Goal: Information Seeking & Learning: Learn about a topic

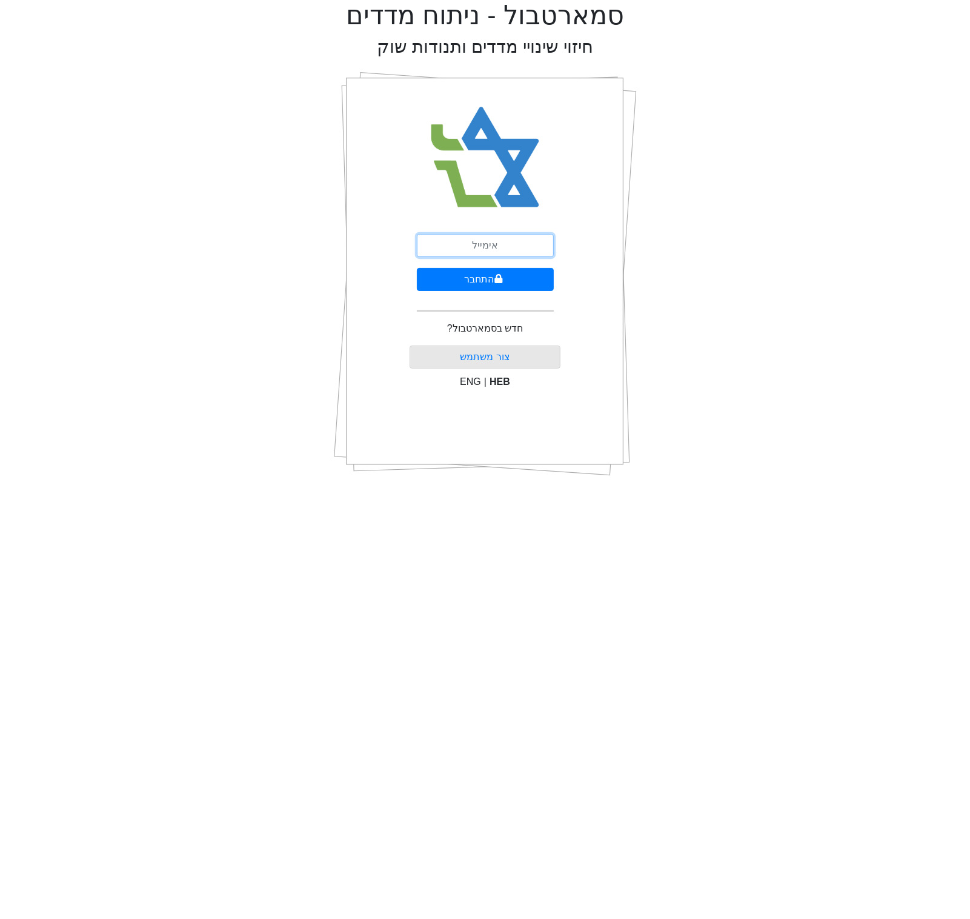
click at [507, 249] on input "email" at bounding box center [485, 245] width 137 height 23
type input "[EMAIL_ADDRESS][DOMAIN_NAME]"
click at [497, 279] on icon "submit" at bounding box center [498, 278] width 8 height 9
click at [482, 232] on div "התחבר שכחתי סיסמה" at bounding box center [485, 274] width 151 height 424
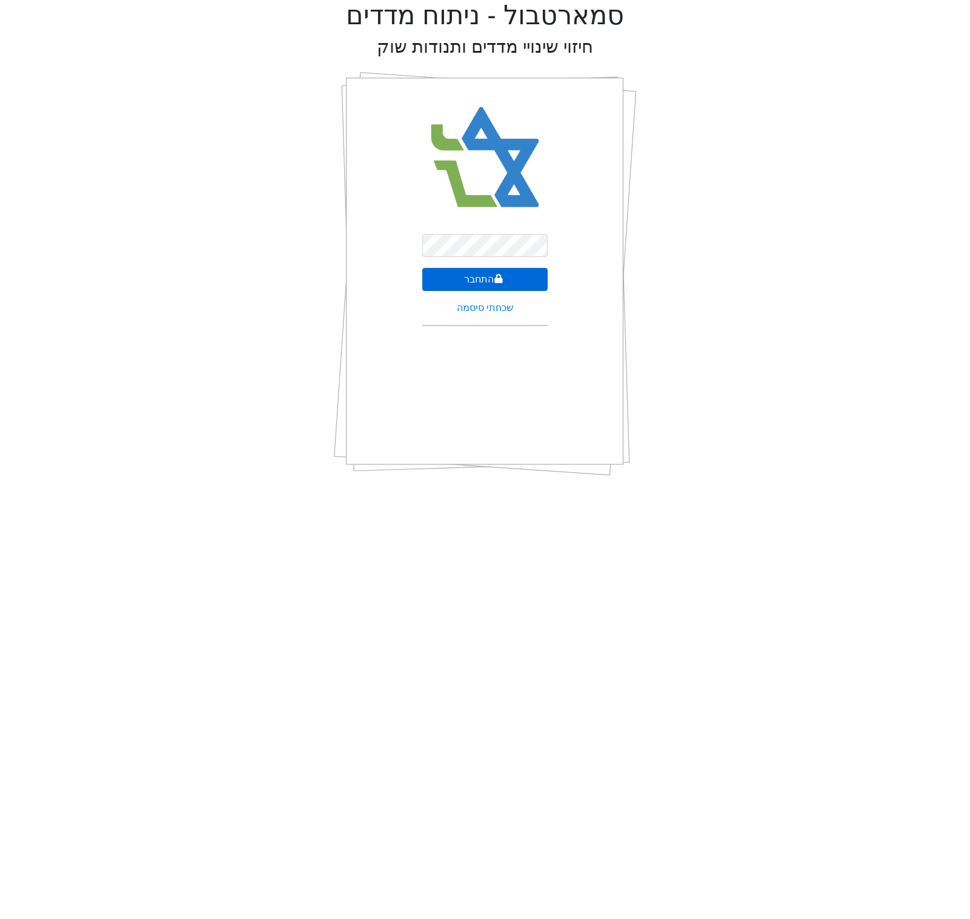
click at [500, 276] on icon "submit" at bounding box center [498, 279] width 8 height 10
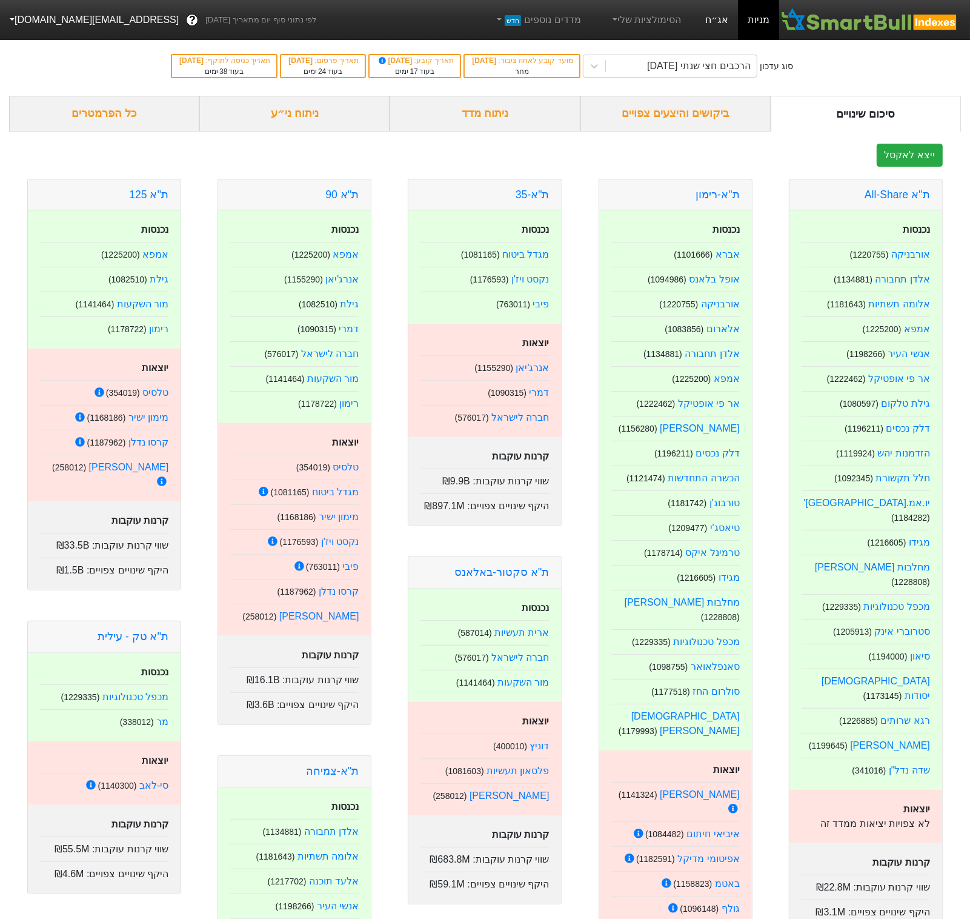
click at [731, 18] on link "אג״ח" at bounding box center [717, 20] width 42 height 40
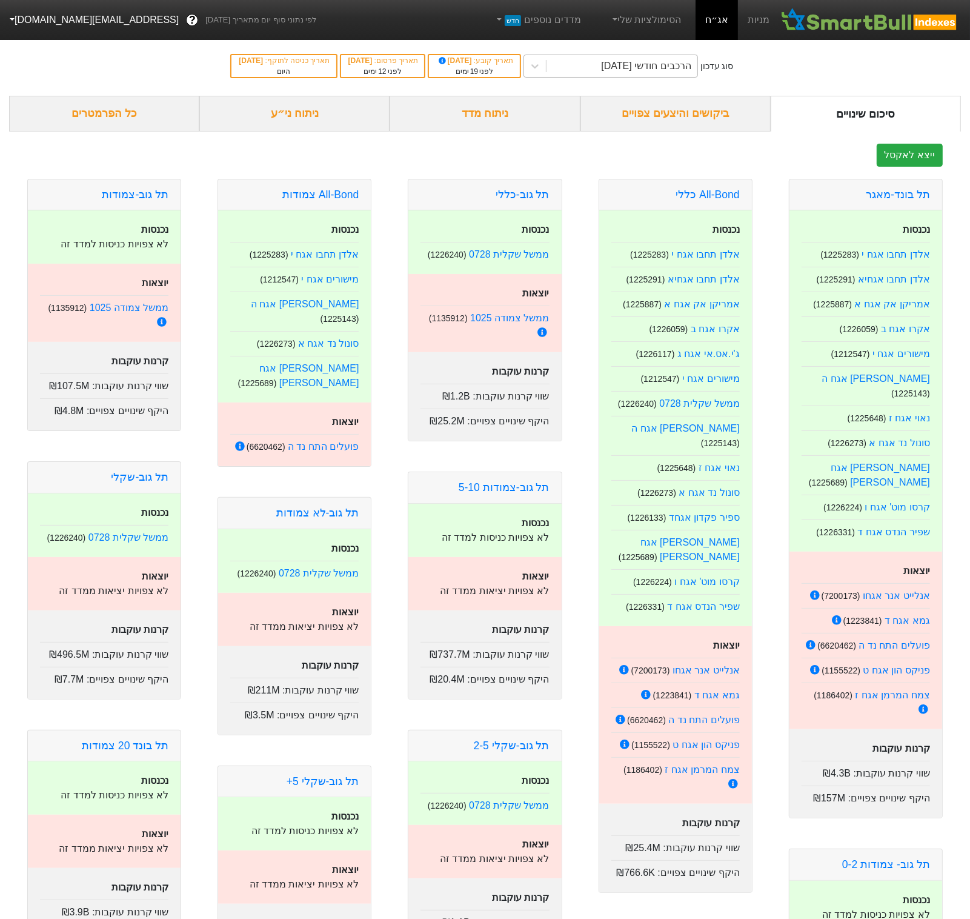
click at [691, 59] on div "הרכבים חודשי [DATE]" at bounding box center [646, 66] width 90 height 15
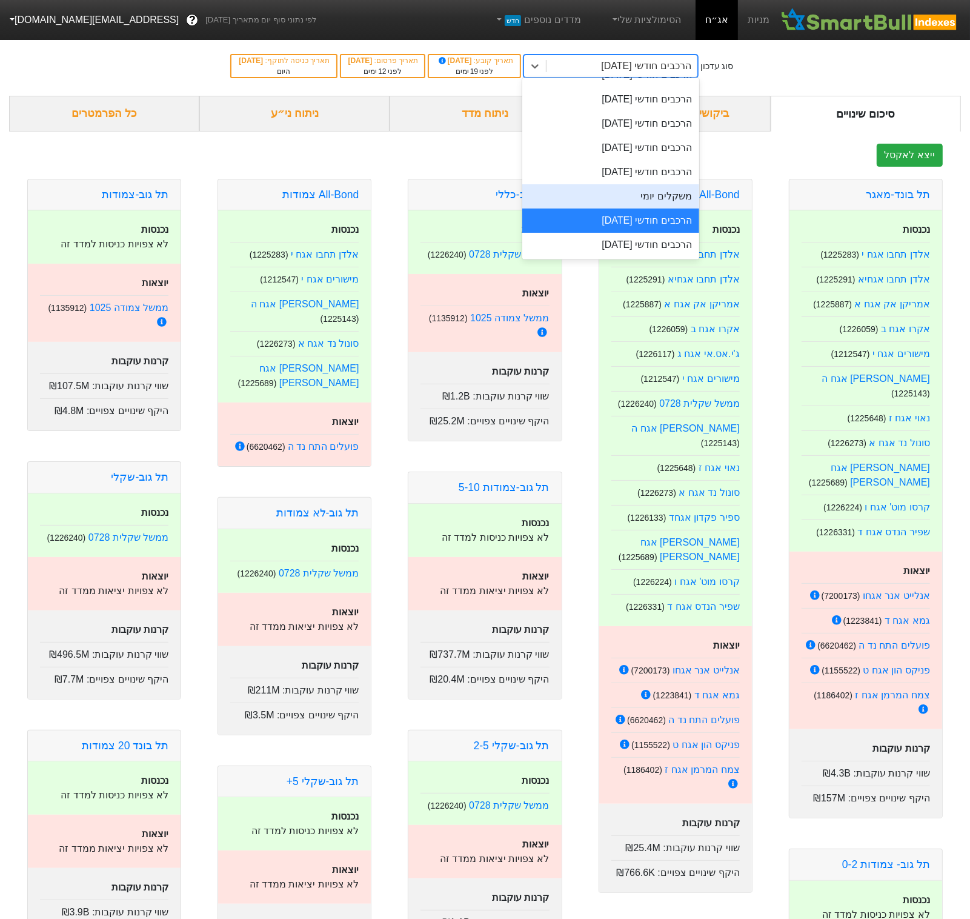
scroll to position [416, 0]
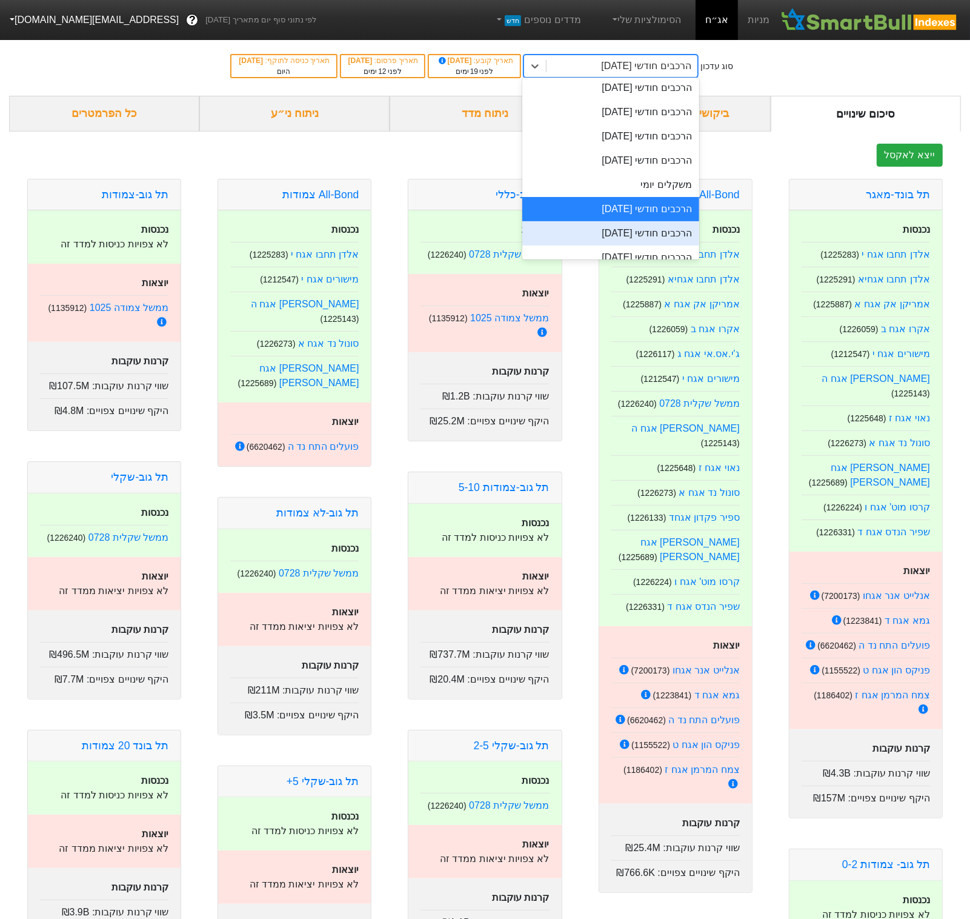
click at [662, 225] on div "הרכבים חודשי [DATE]" at bounding box center [610, 233] width 177 height 24
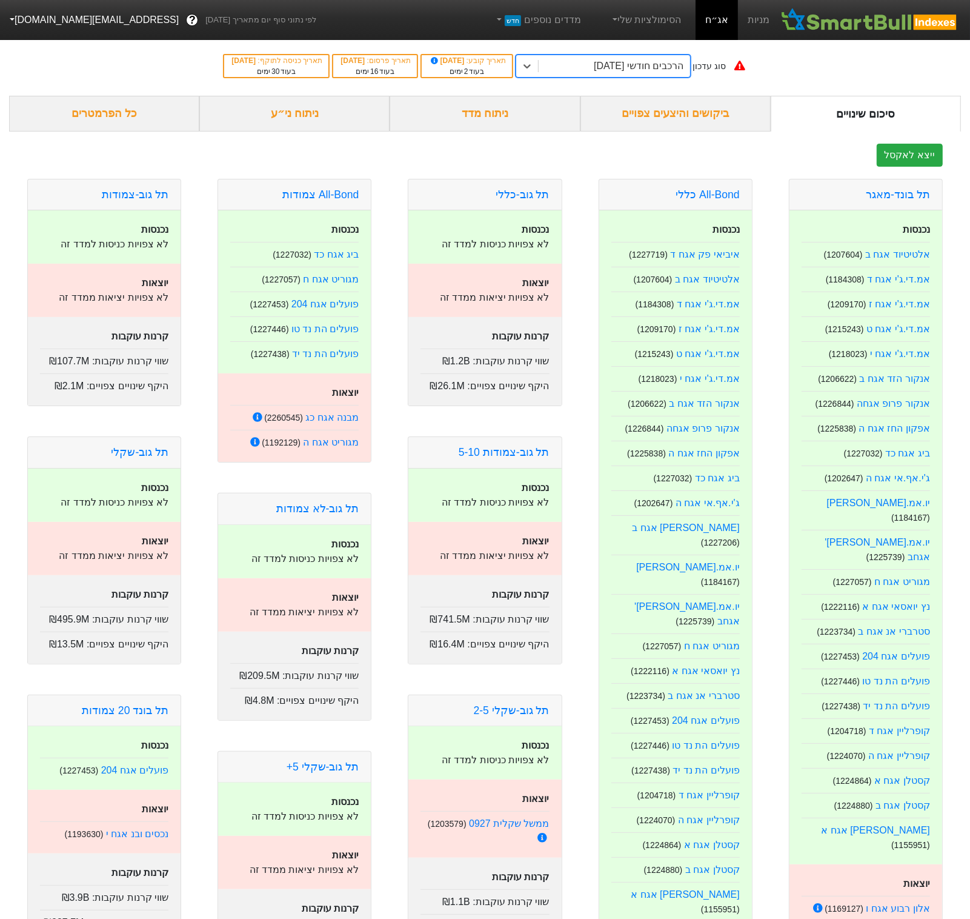
click at [310, 106] on div "ניתוח ני״ע" at bounding box center [294, 114] width 190 height 36
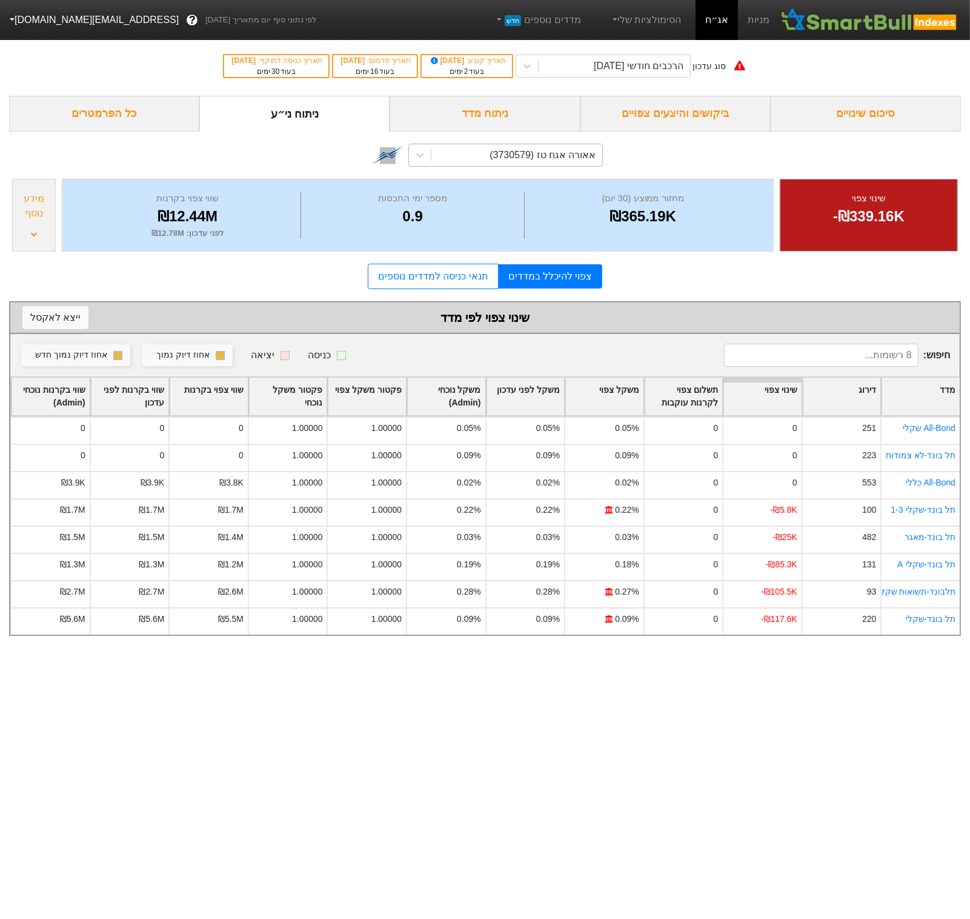
click at [554, 156] on div "אאורה אגח טז (3730579)" at bounding box center [543, 155] width 106 height 15
type input "j"
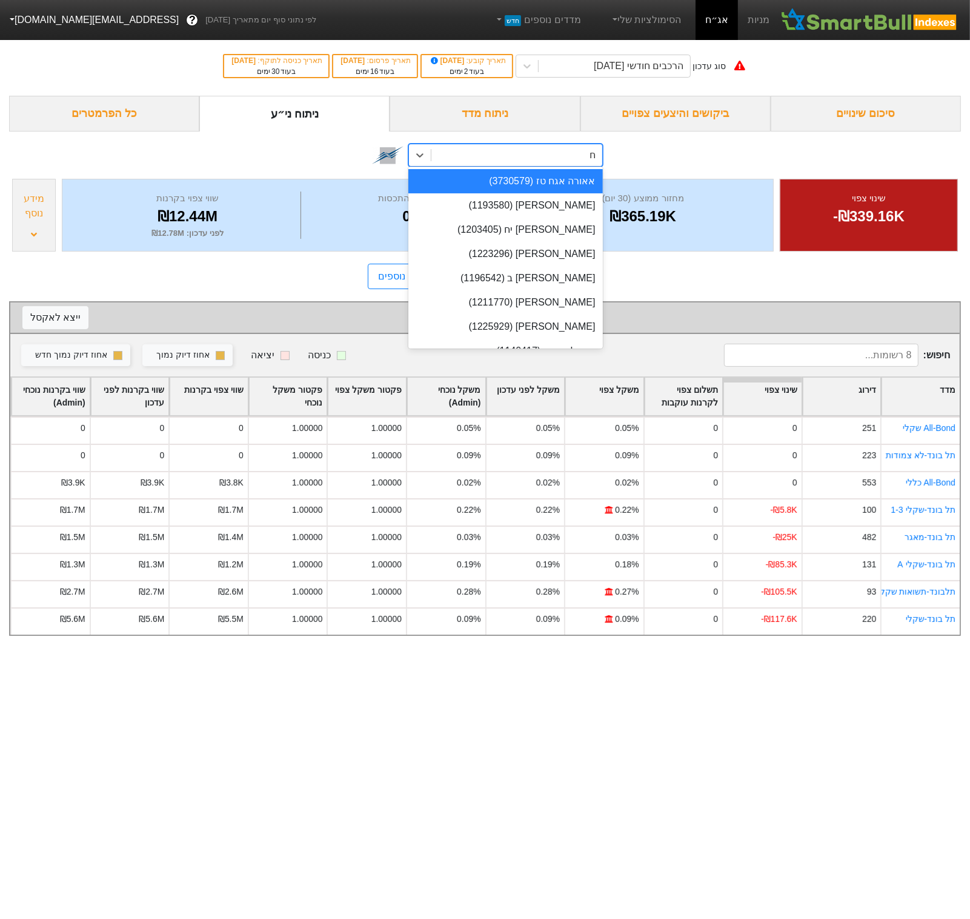
type input "חג"
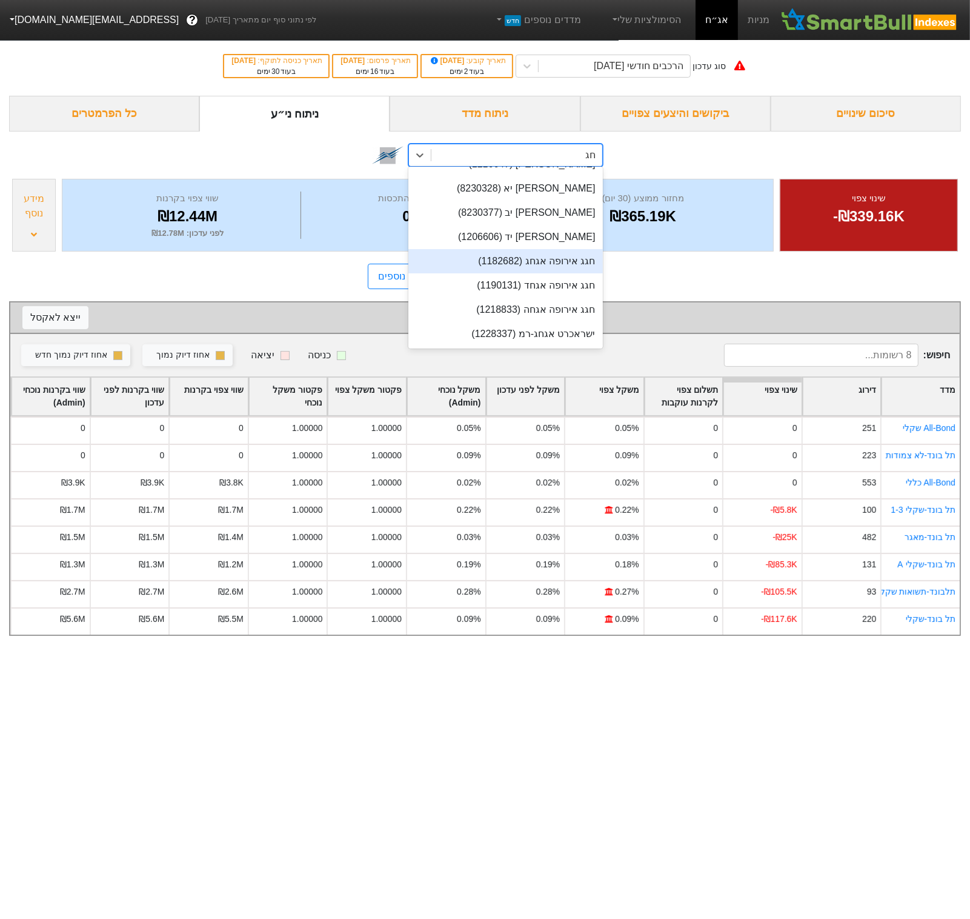
scroll to position [158, 0]
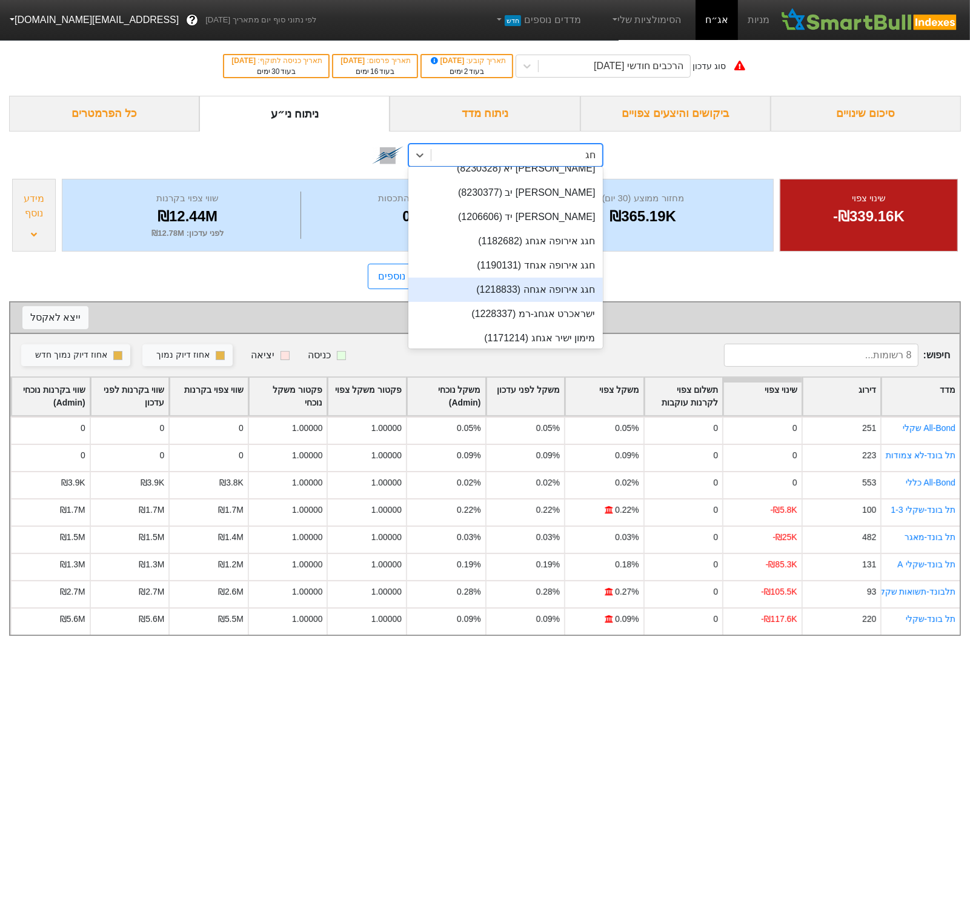
click at [562, 287] on div "חגג אירופה אגחה (1218833)" at bounding box center [505, 290] width 194 height 24
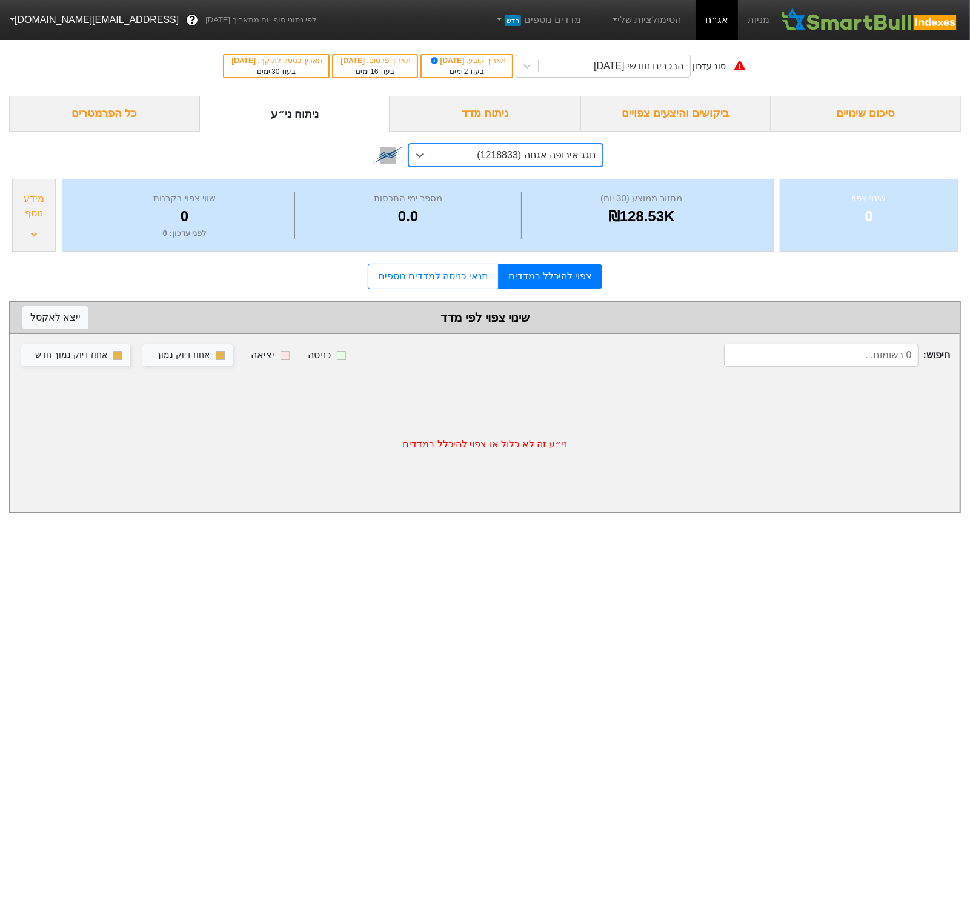
click at [401, 294] on form "סיכום שינויים ביקושים והיצעים צפויים ניתוח מדד ניתוח ני״ע כל הפרמטרים option חג…" at bounding box center [485, 304] width 952 height 417
click at [416, 278] on link "תנאי כניסה למדדים נוספים" at bounding box center [433, 276] width 130 height 25
